Goal: Task Accomplishment & Management: Manage account settings

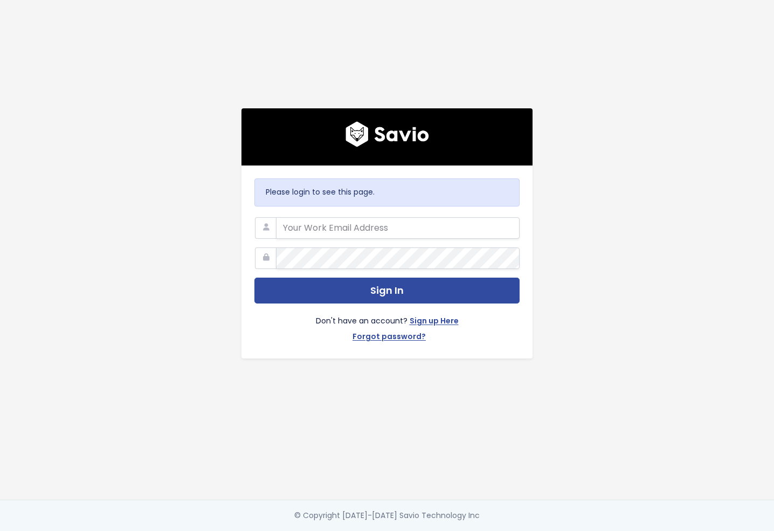
type input "[EMAIL_ADDRESS][DOMAIN_NAME]"
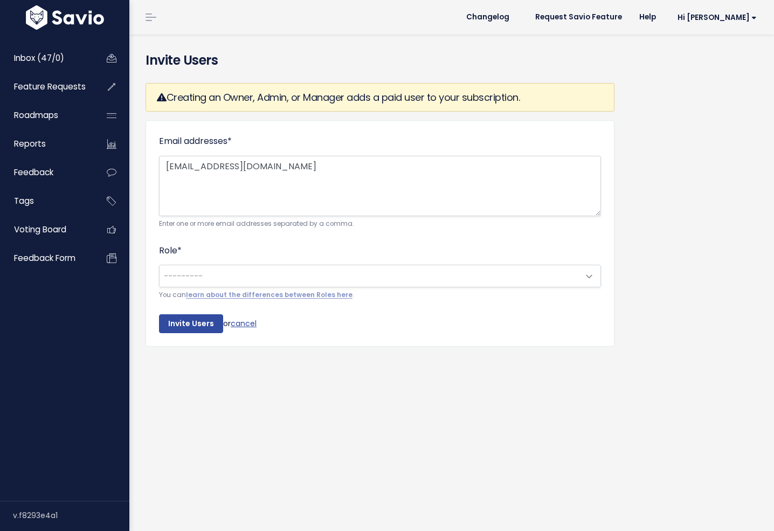
click at [308, 280] on span "---------" at bounding box center [368, 276] width 419 height 22
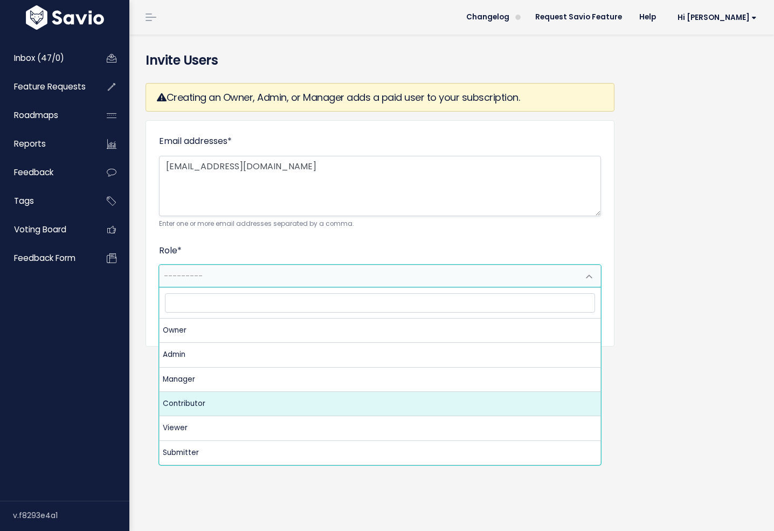
select select "CONTRIBUTOR"
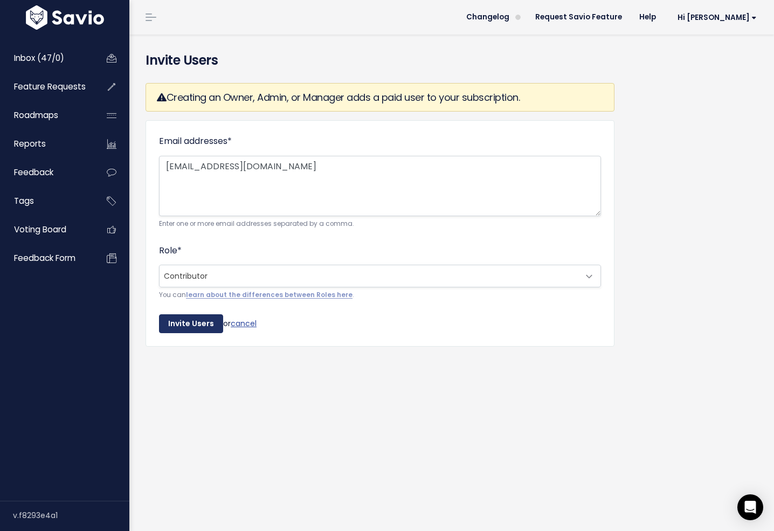
click at [211, 330] on input "Invite Users" at bounding box center [191, 323] width 64 height 19
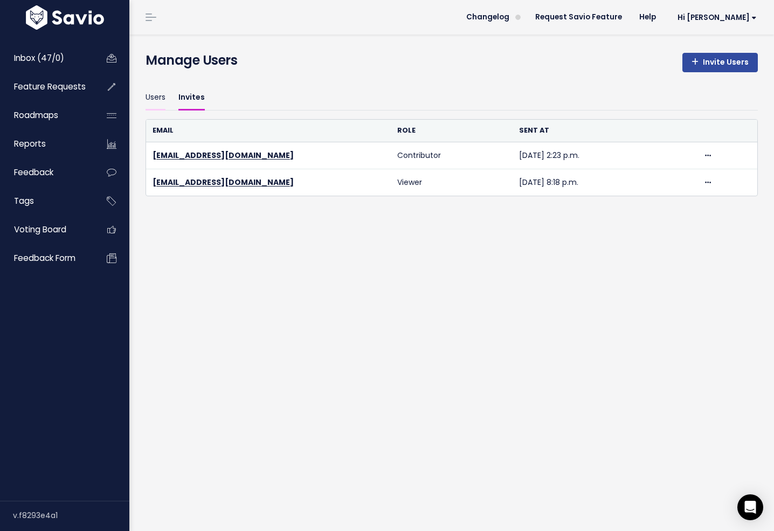
click at [162, 88] on link "Users" at bounding box center [155, 97] width 20 height 25
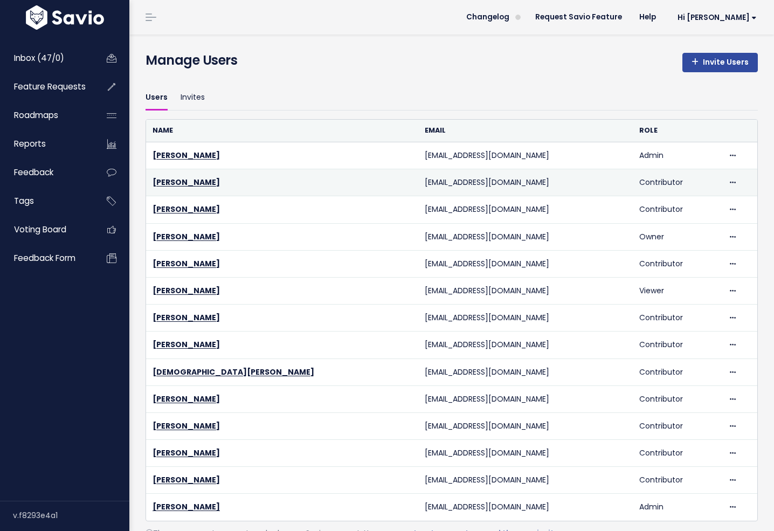
scroll to position [51, 0]
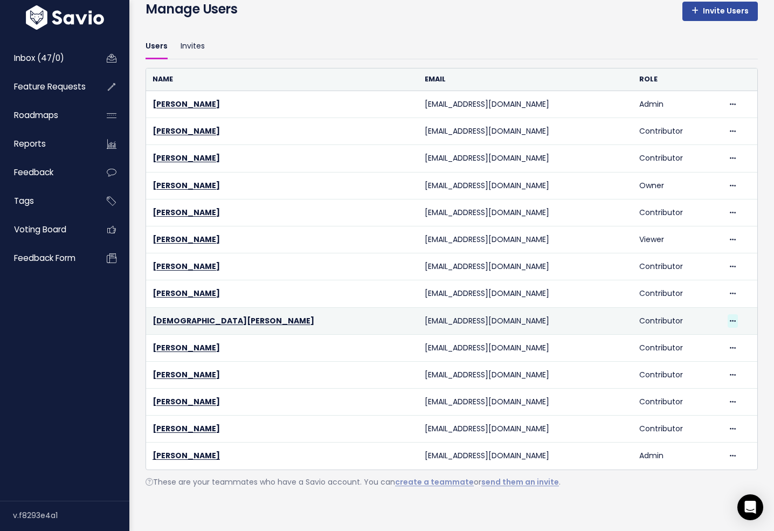
click at [729, 318] on icon at bounding box center [732, 321] width 6 height 7
click at [693, 349] on link "Delete" at bounding box center [692, 350] width 78 height 21
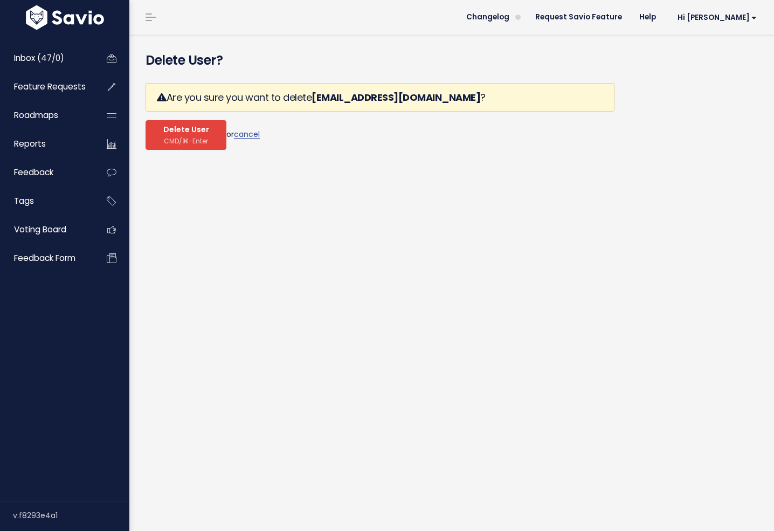
click at [170, 131] on span "Delete User" at bounding box center [186, 130] width 46 height 10
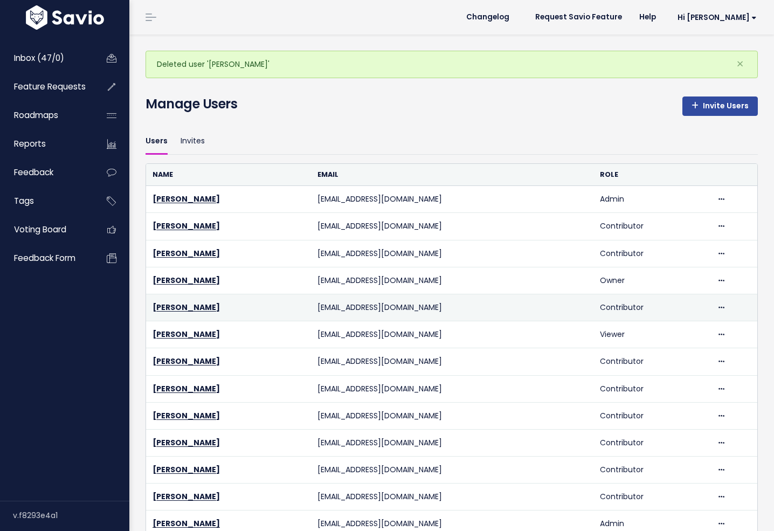
scroll to position [68, 0]
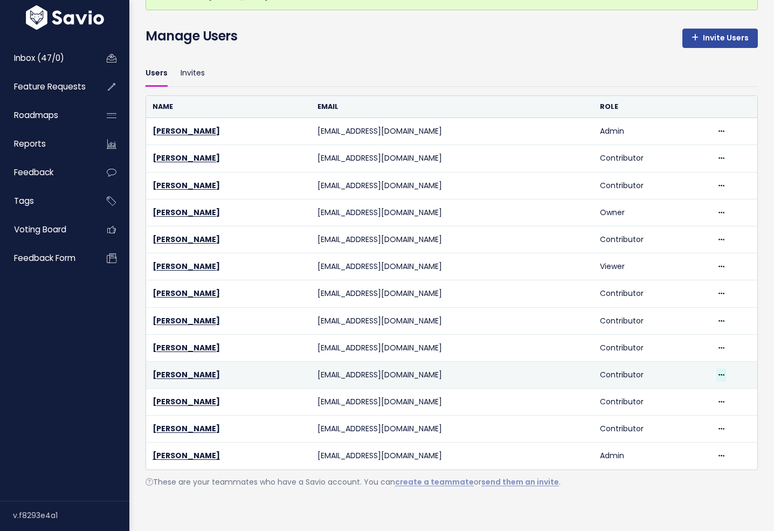
click at [721, 375] on span at bounding box center [721, 374] width 10 height 13
click at [696, 405] on link "Delete" at bounding box center [692, 404] width 78 height 21
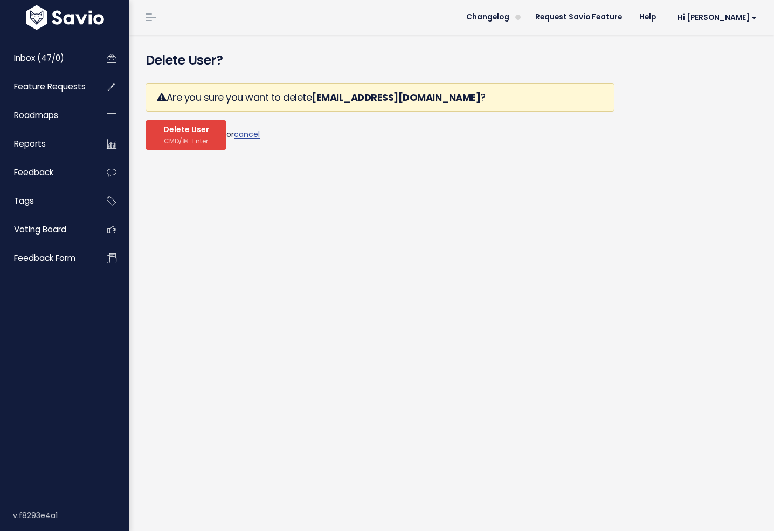
drag, startPoint x: 178, startPoint y: 126, endPoint x: 302, endPoint y: 156, distance: 128.0
click at [178, 126] on span "Delete User" at bounding box center [186, 130] width 46 height 10
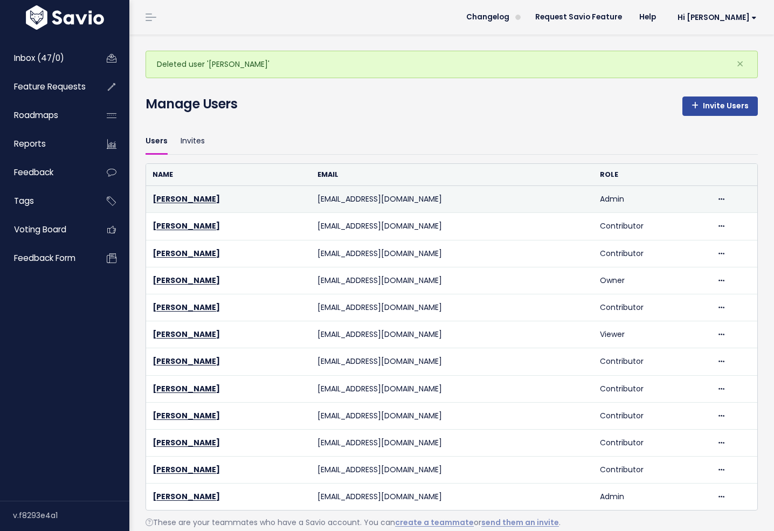
scroll to position [41, 0]
